Goal: Browse casually

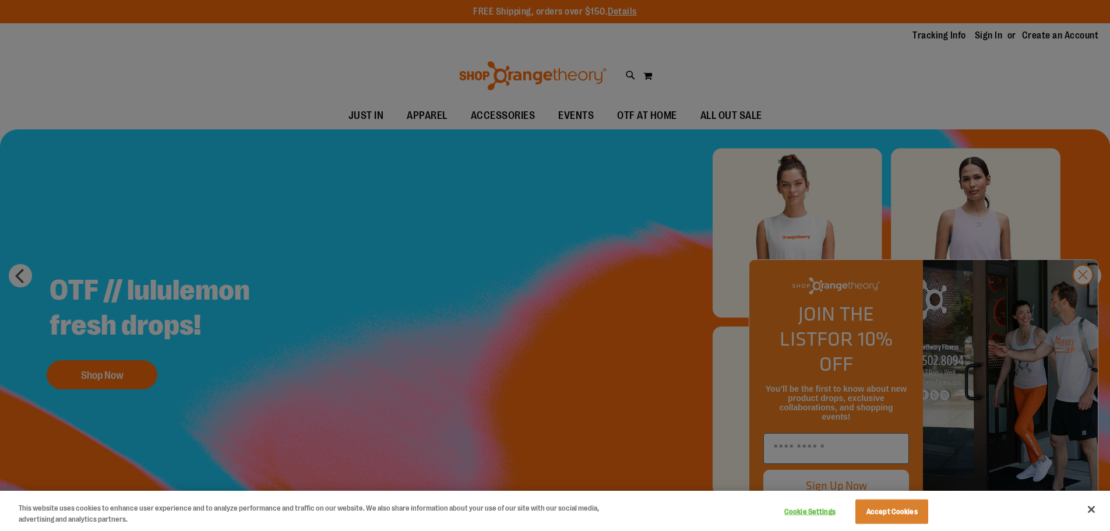
click at [1081, 301] on div at bounding box center [555, 265] width 1110 height 531
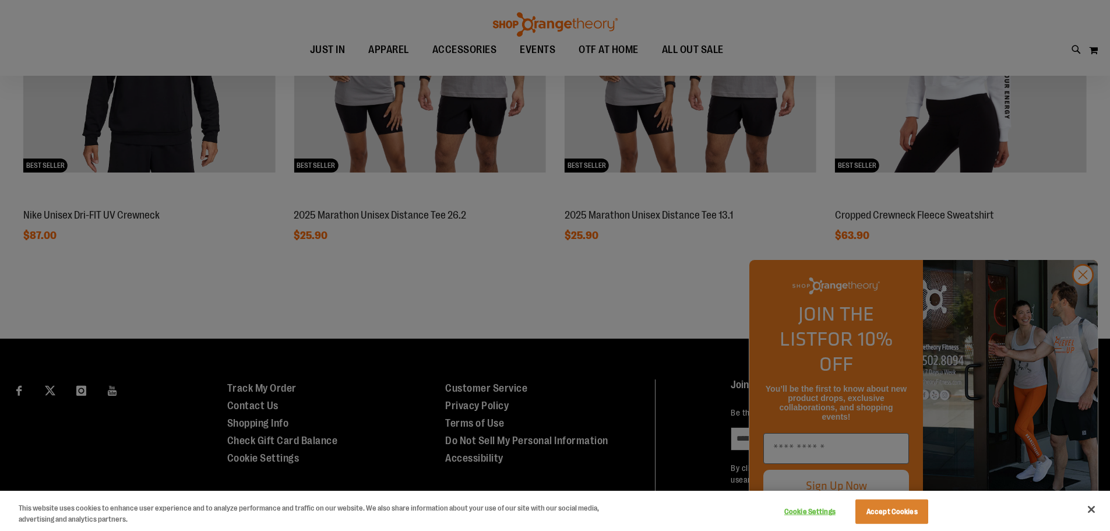
scroll to position [1235, 0]
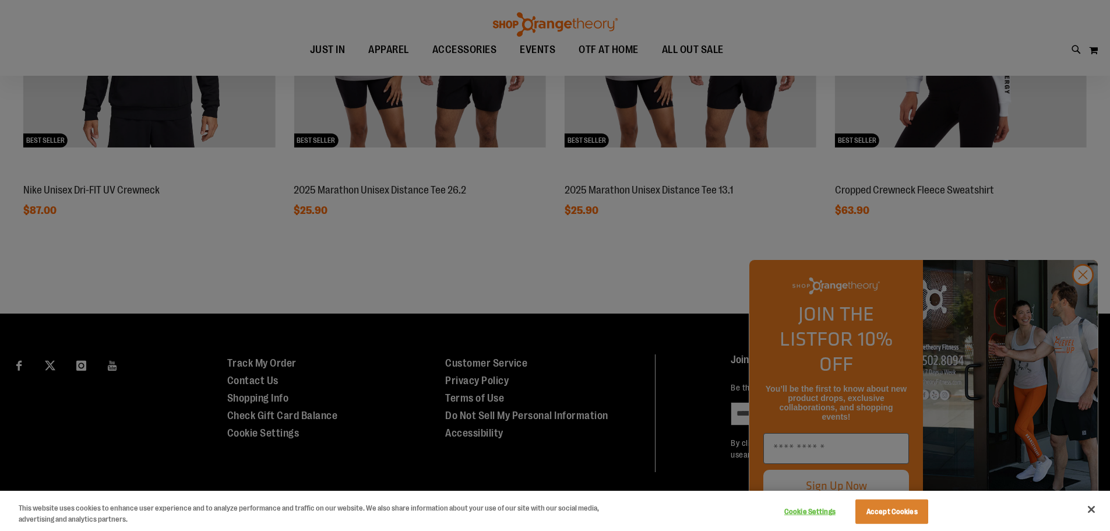
click at [1086, 298] on div at bounding box center [555, 265] width 1110 height 531
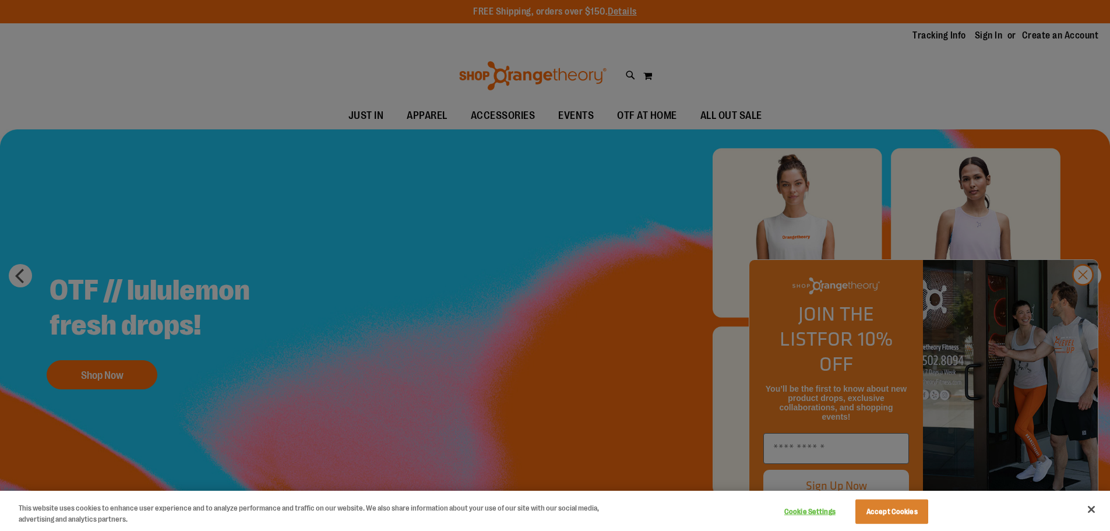
click at [1083, 302] on div at bounding box center [555, 265] width 1110 height 531
click at [1079, 296] on div at bounding box center [555, 265] width 1110 height 531
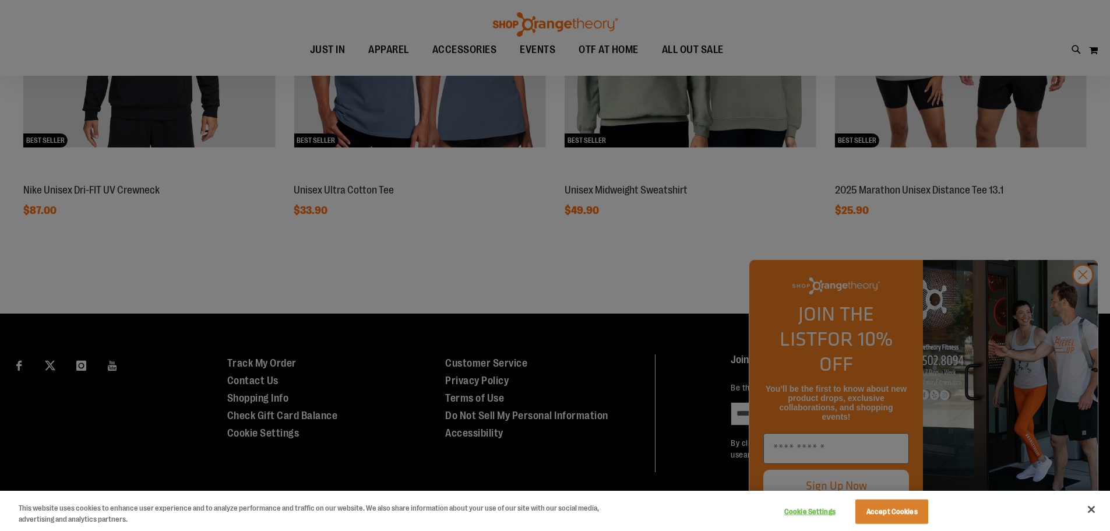
scroll to position [1235, 0]
